Goal: Transaction & Acquisition: Purchase product/service

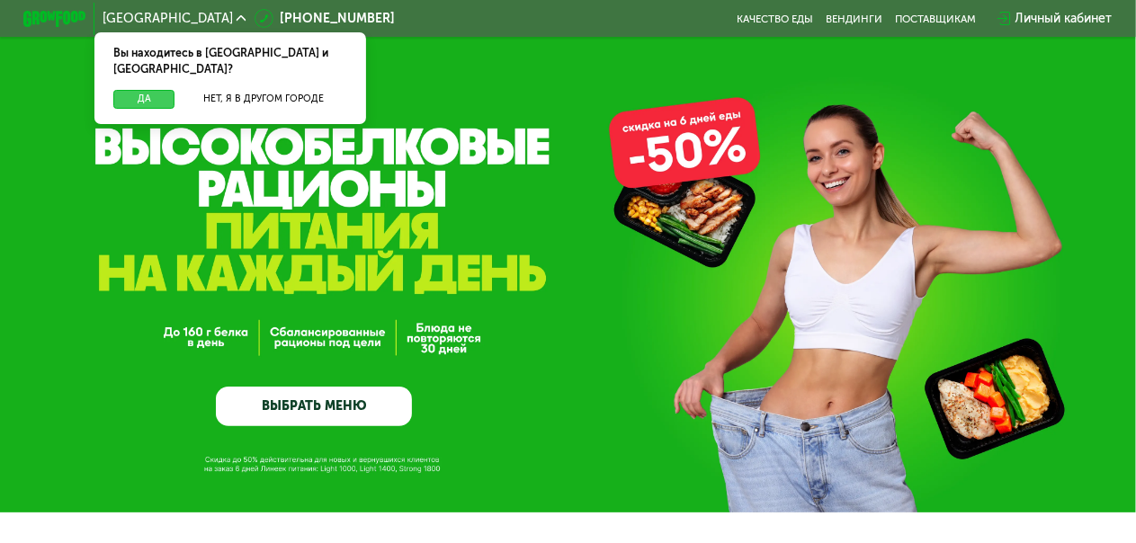
click at [156, 90] on button "Да" at bounding box center [143, 99] width 61 height 19
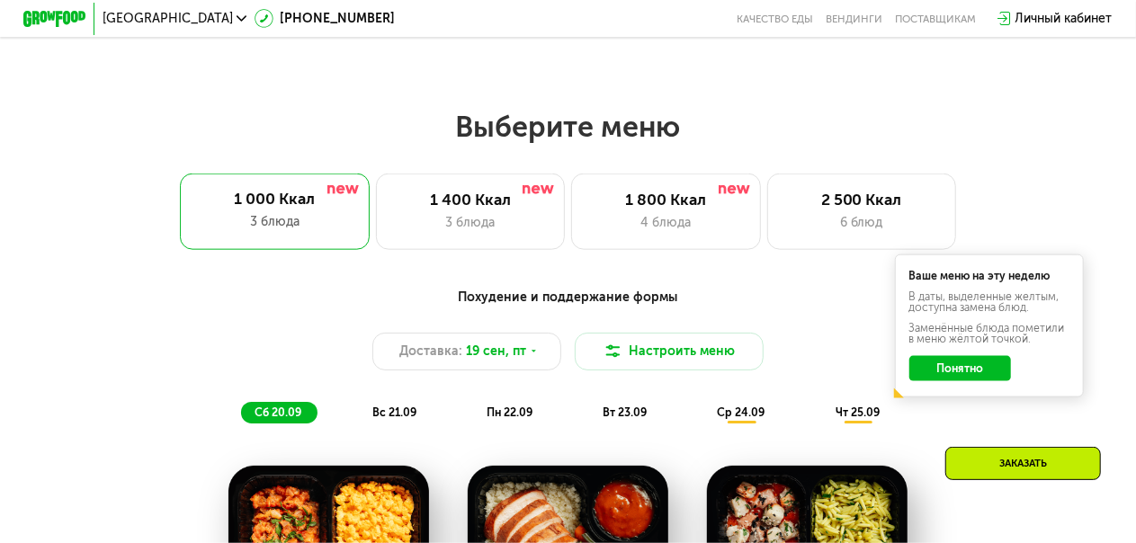
scroll to position [938, 0]
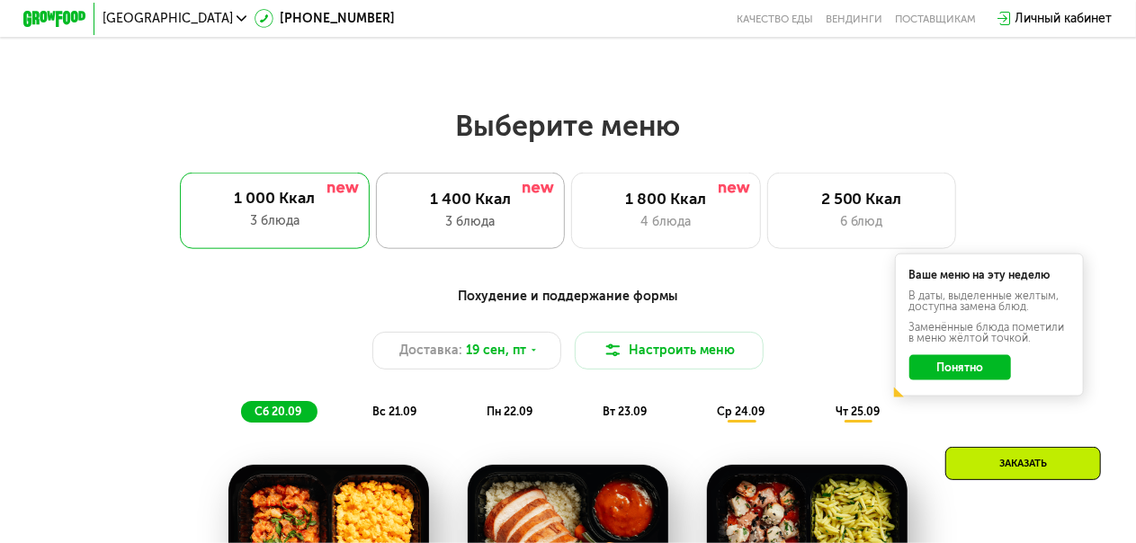
click at [509, 230] on div "3 блюда" at bounding box center [470, 221] width 156 height 19
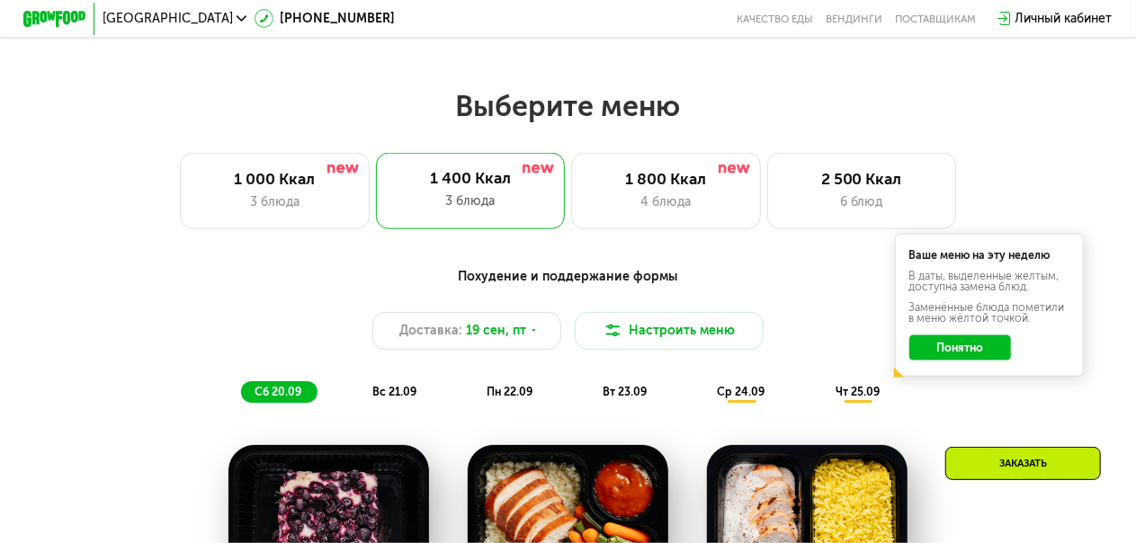
scroll to position [957, 0]
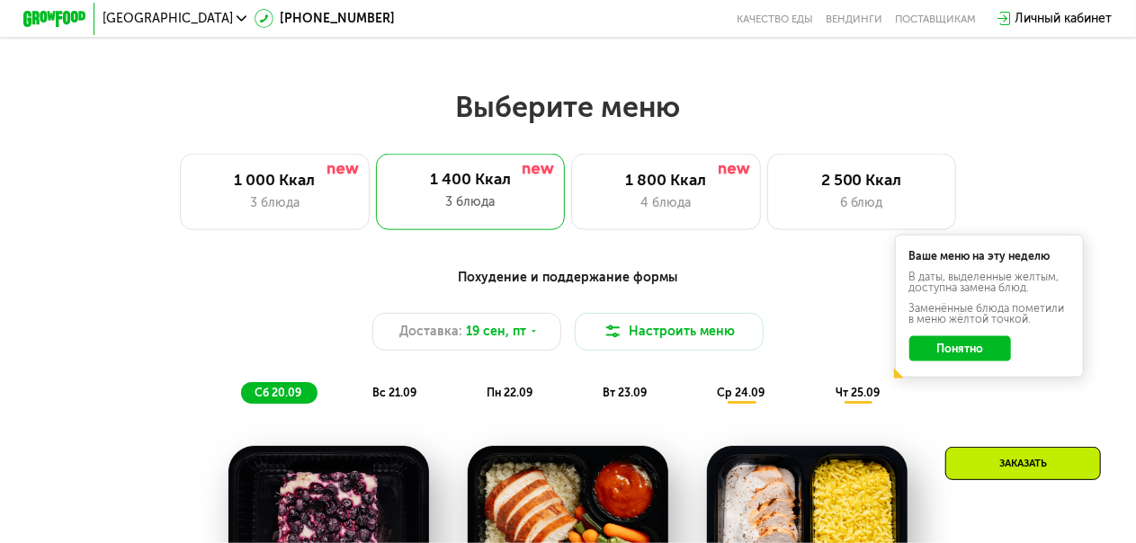
click at [987, 359] on button "Понятно" at bounding box center [960, 348] width 102 height 25
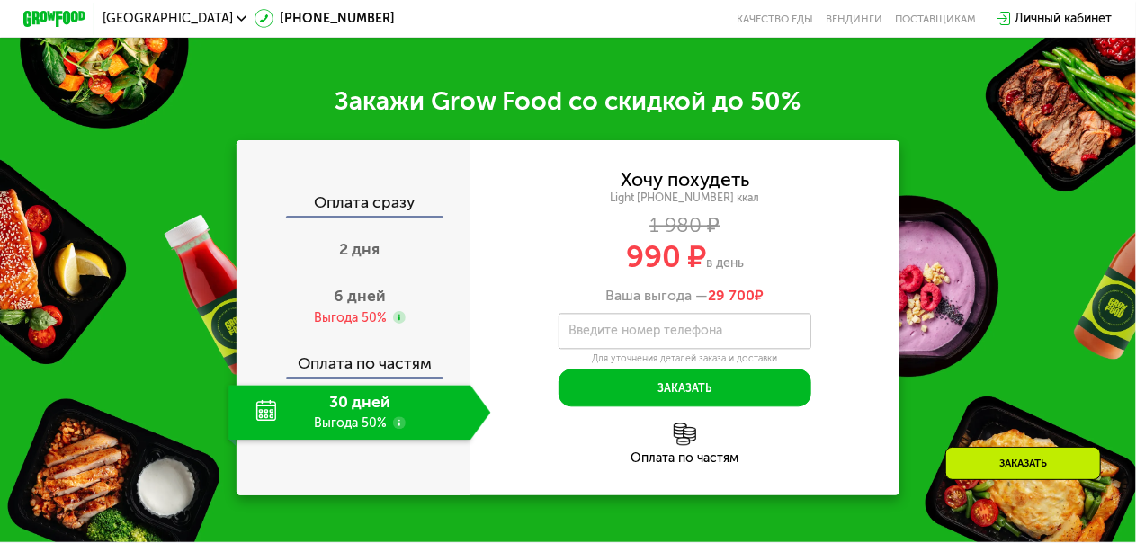
scroll to position [1896, 0]
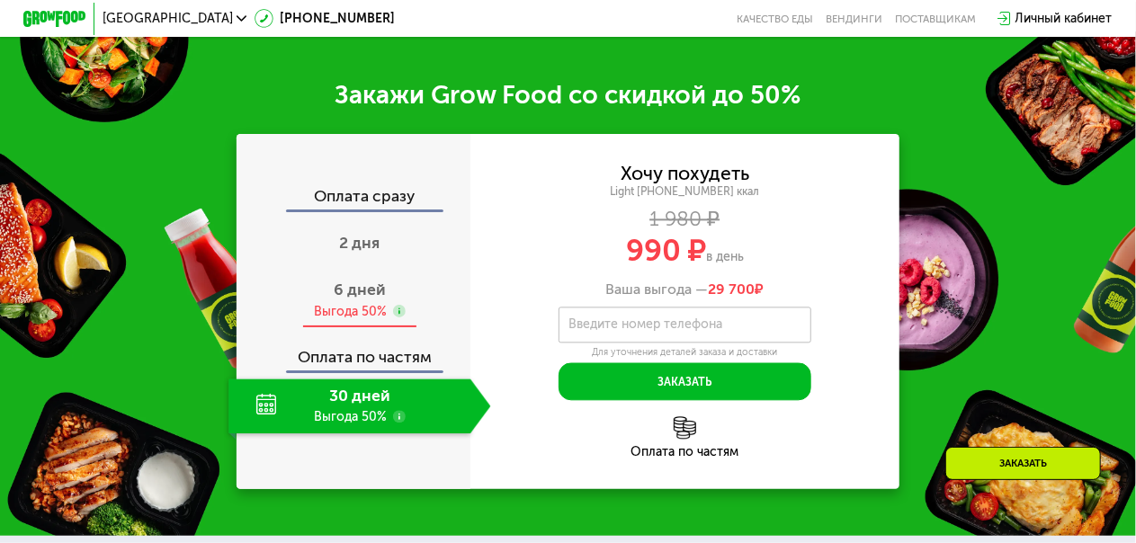
click at [358, 299] on span "6 дней" at bounding box center [360, 290] width 52 height 19
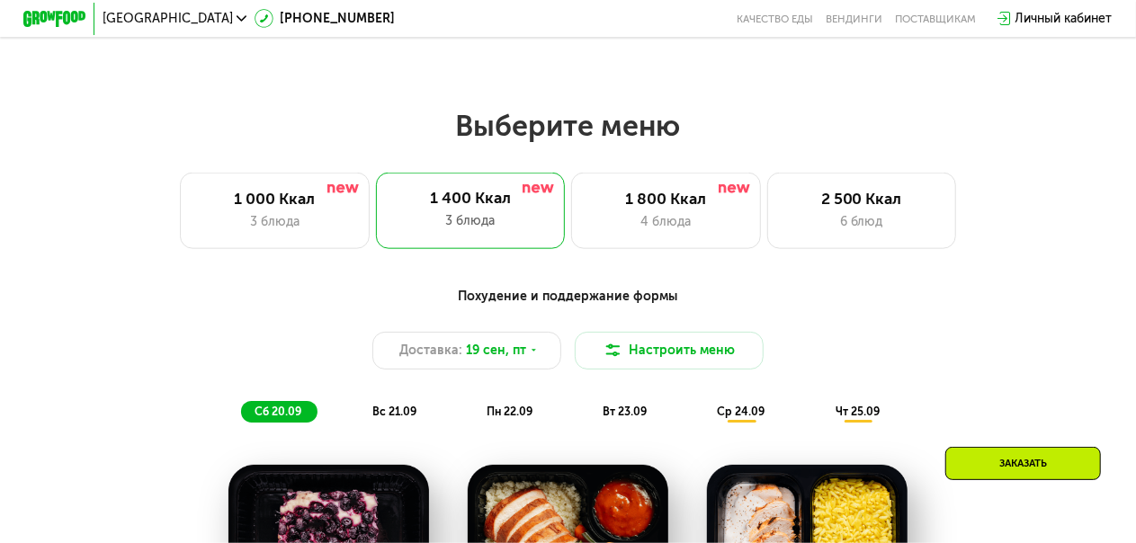
scroll to position [945, 0]
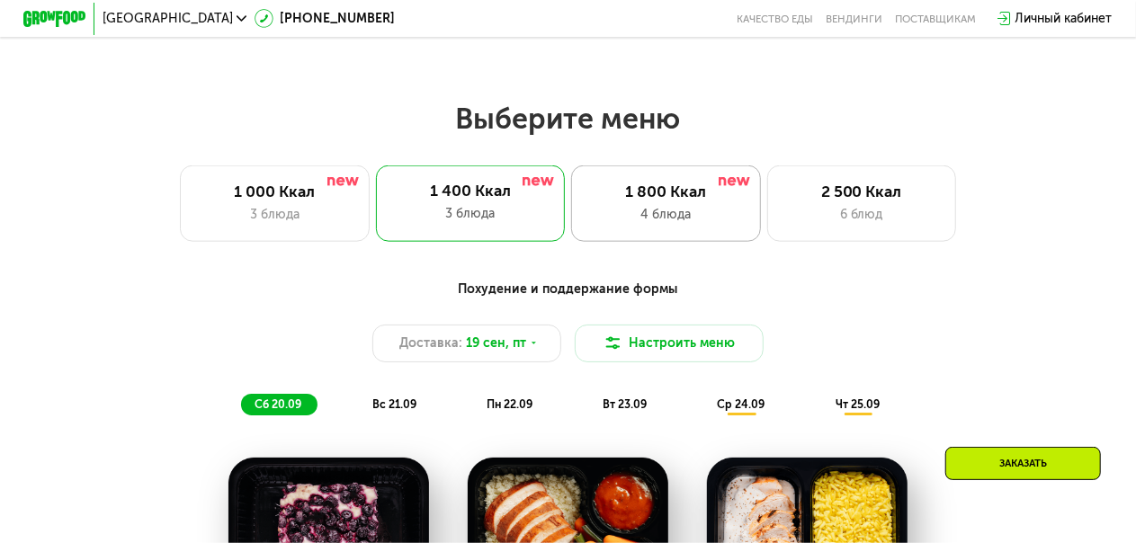
click at [731, 224] on div "4 блюда" at bounding box center [666, 214] width 156 height 19
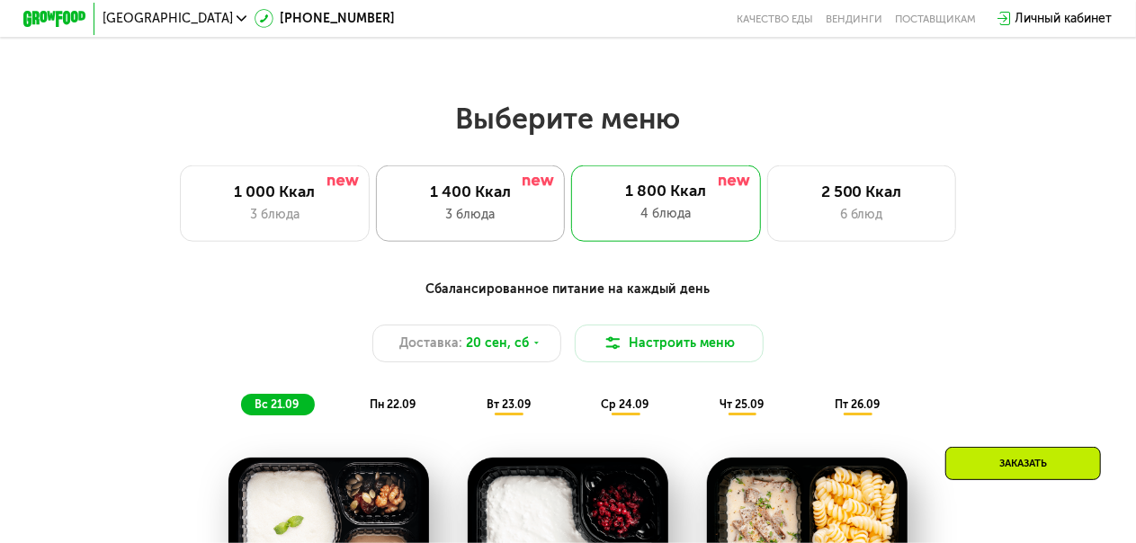
click at [535, 221] on div "3 блюда" at bounding box center [470, 214] width 156 height 19
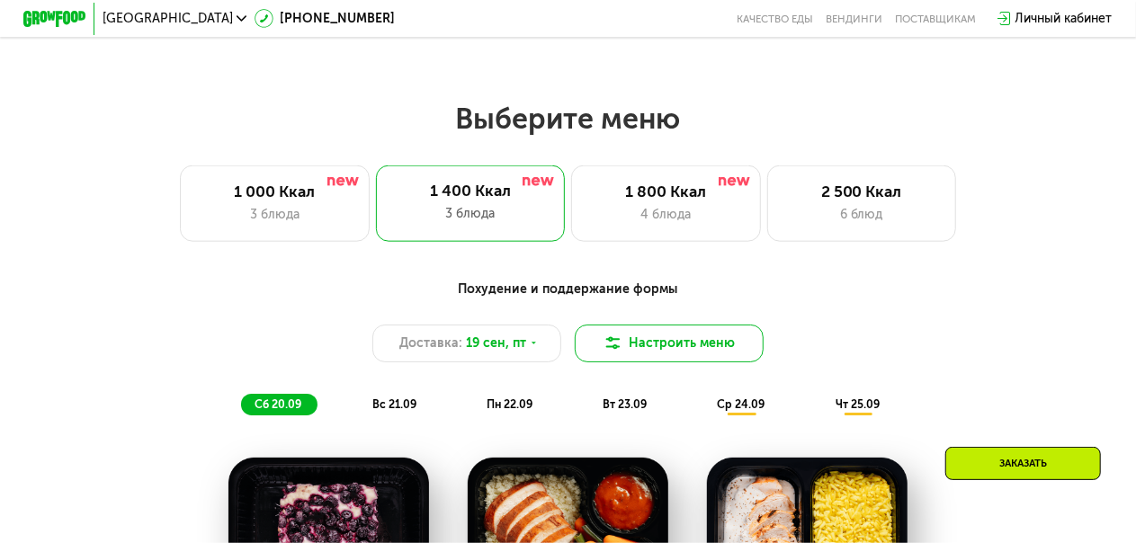
click at [681, 358] on button "Настроить меню" at bounding box center [670, 344] width 190 height 38
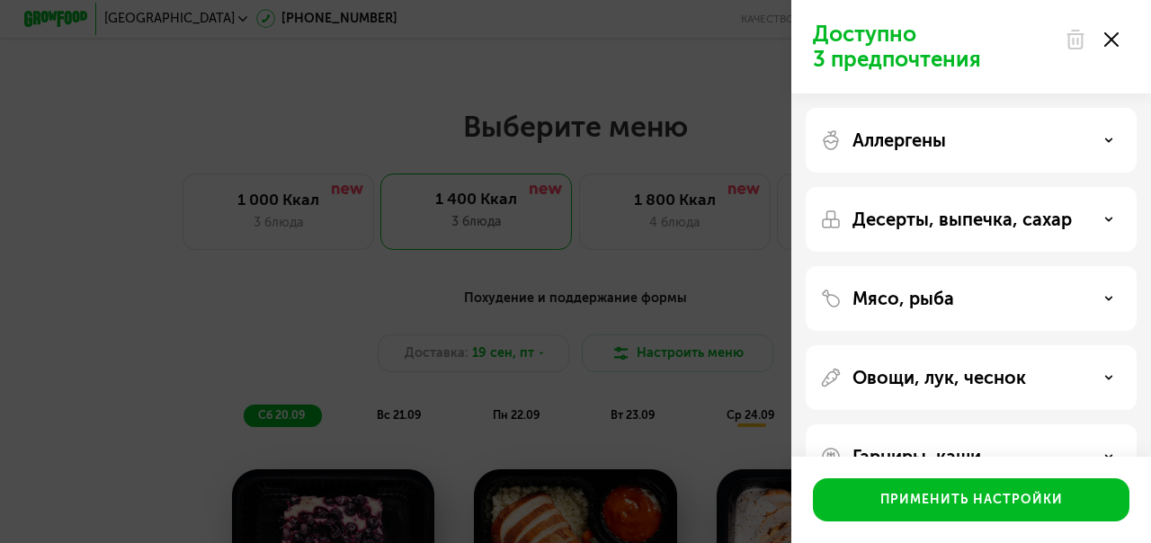
click at [1110, 138] on icon at bounding box center [1108, 140] width 9 height 9
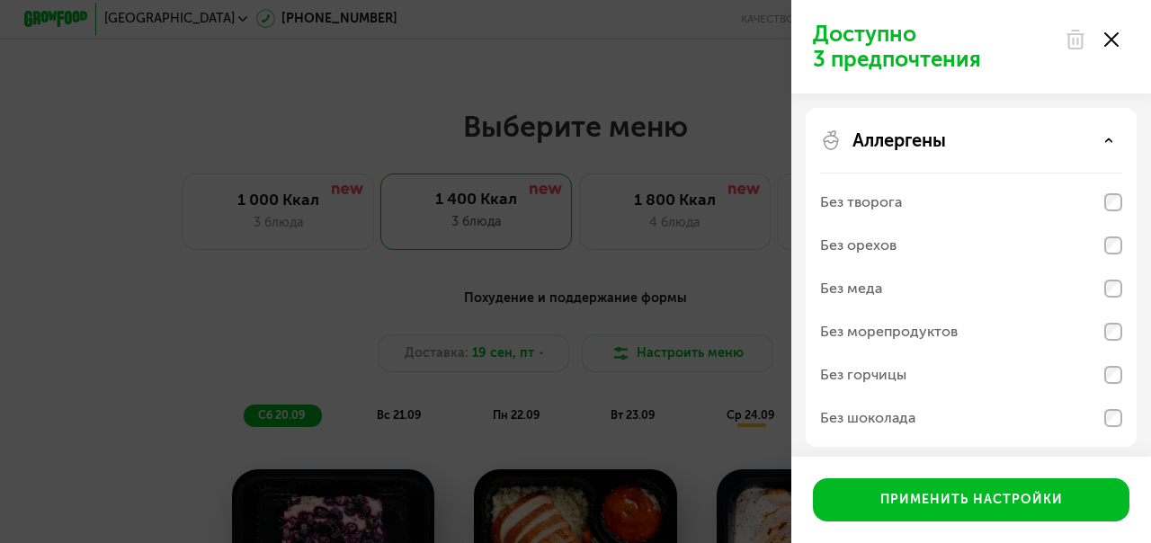
click at [1110, 138] on icon at bounding box center [1108, 140] width 9 height 9
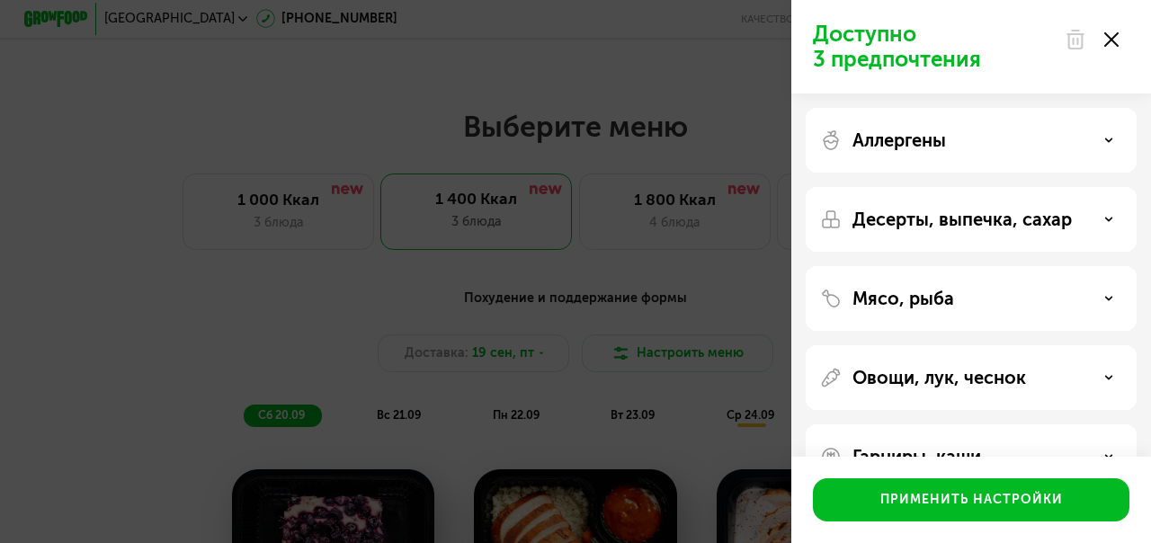
click at [1108, 217] on icon at bounding box center [1108, 219] width 9 height 9
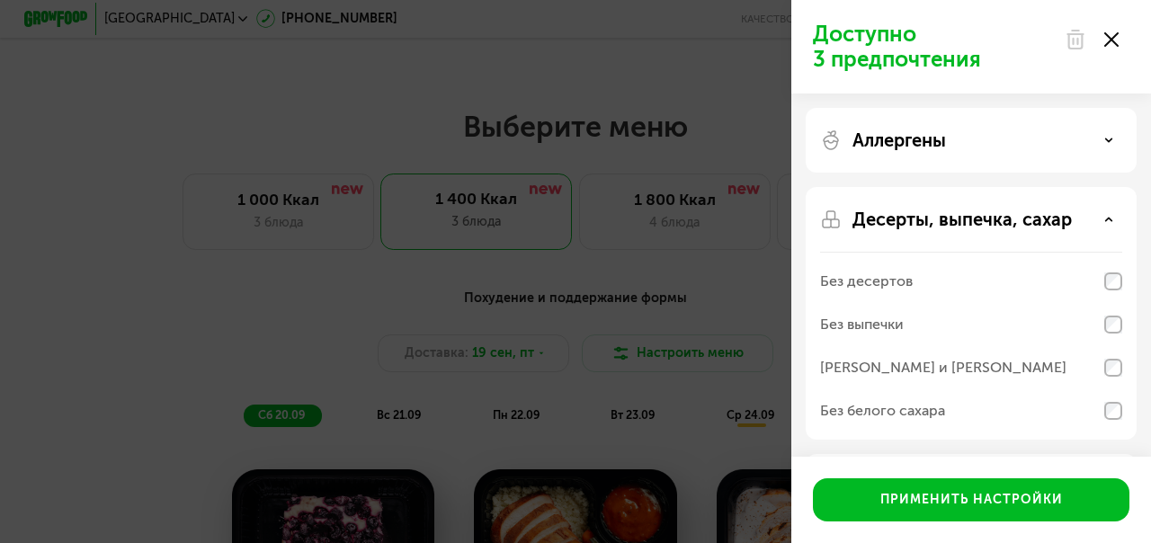
click at [1108, 217] on icon at bounding box center [1108, 219] width 9 height 9
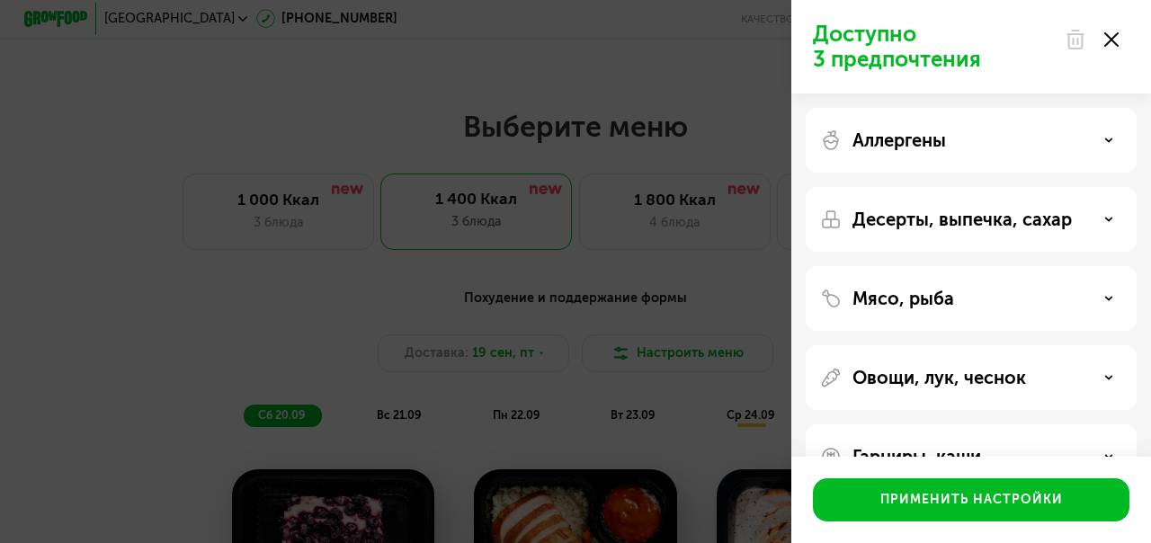
click at [1112, 40] on use at bounding box center [1111, 39] width 14 height 14
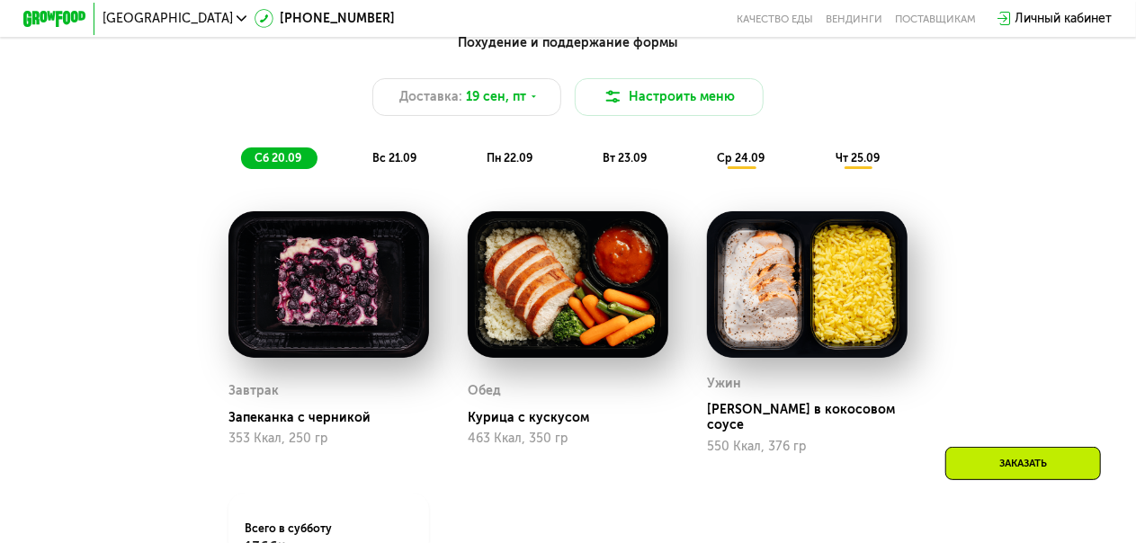
scroll to position [1185, 0]
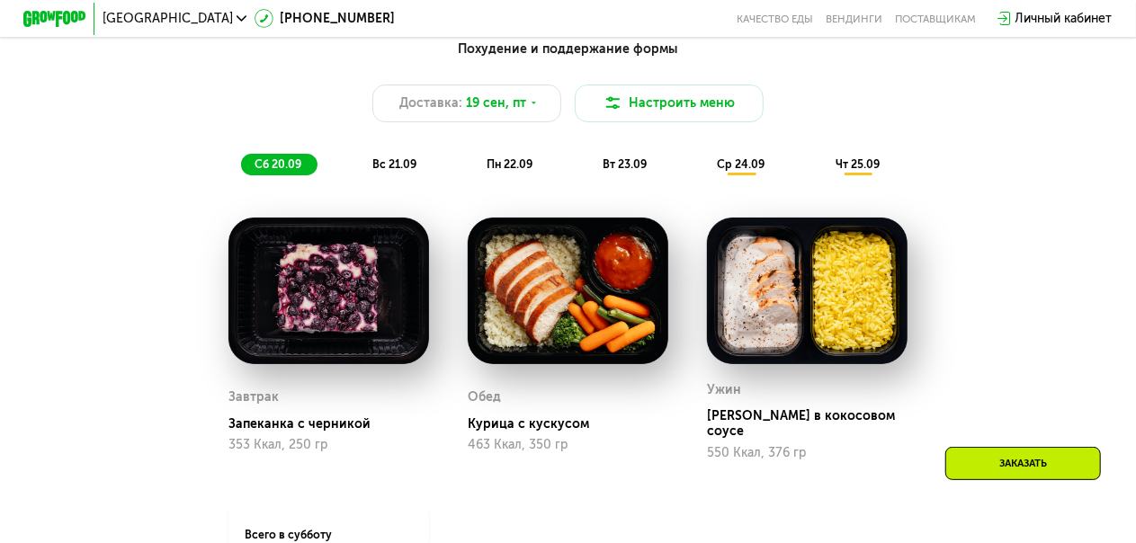
click at [394, 171] on span "вс 21.09" at bounding box center [394, 163] width 44 height 13
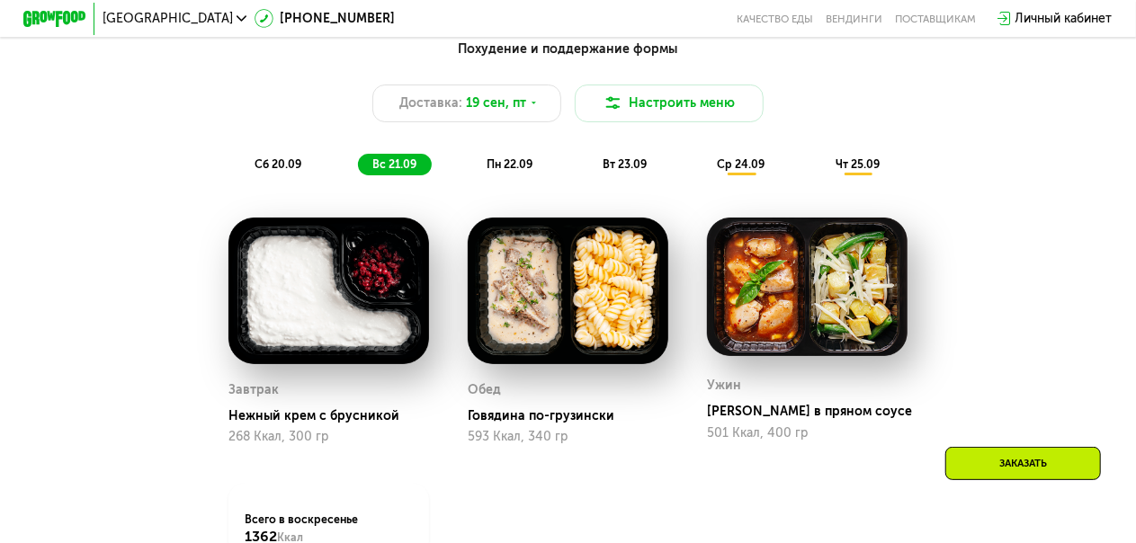
click at [513, 171] on span "пн 22.09" at bounding box center [510, 163] width 46 height 13
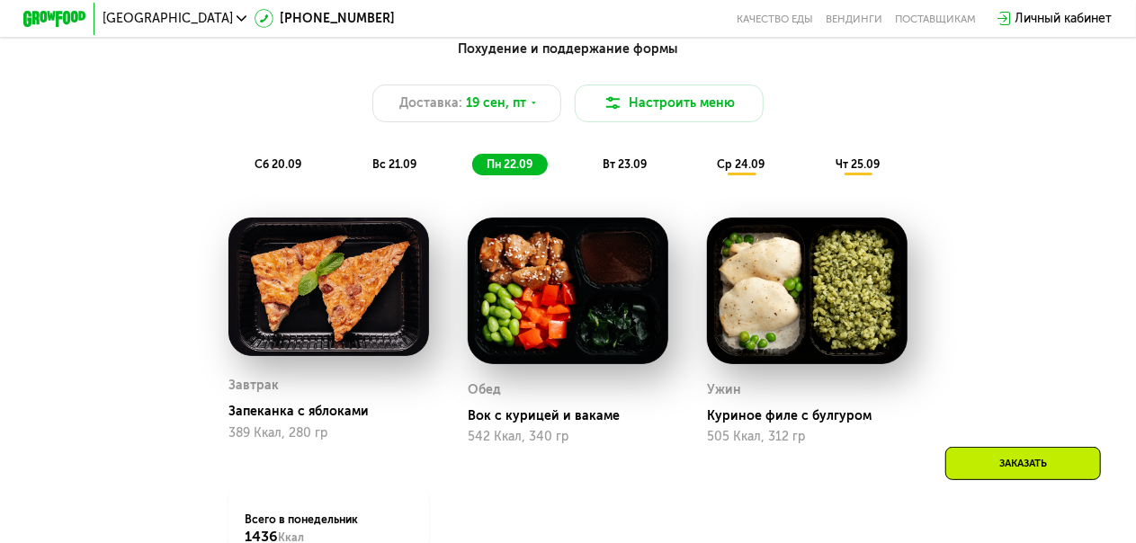
click at [627, 171] on span "вт 23.09" at bounding box center [625, 163] width 44 height 13
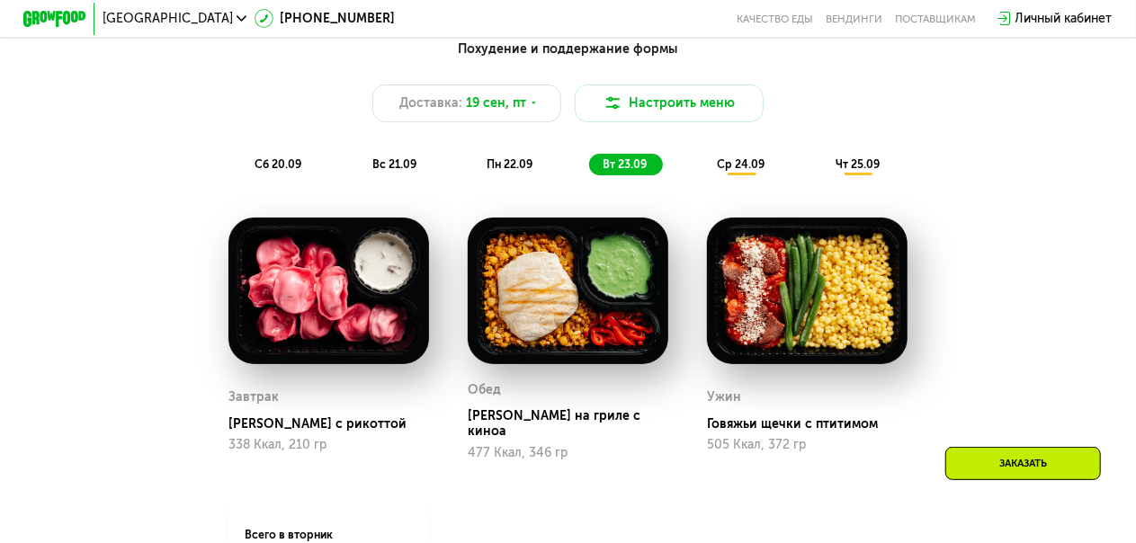
click at [746, 171] on span "ср 24.09" at bounding box center [742, 163] width 48 height 13
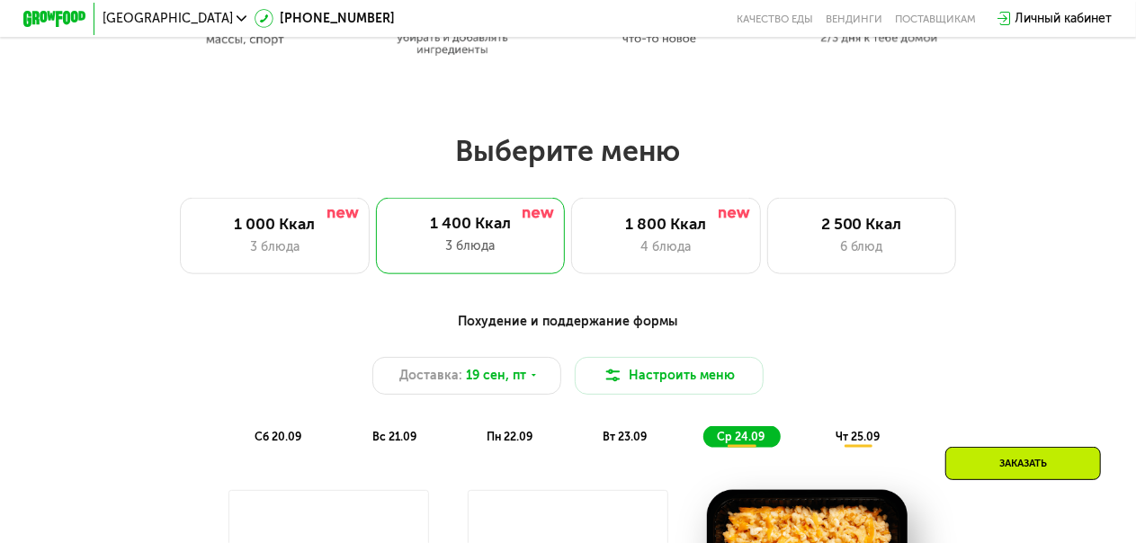
scroll to position [844, 0]
